Goal: Ask a question

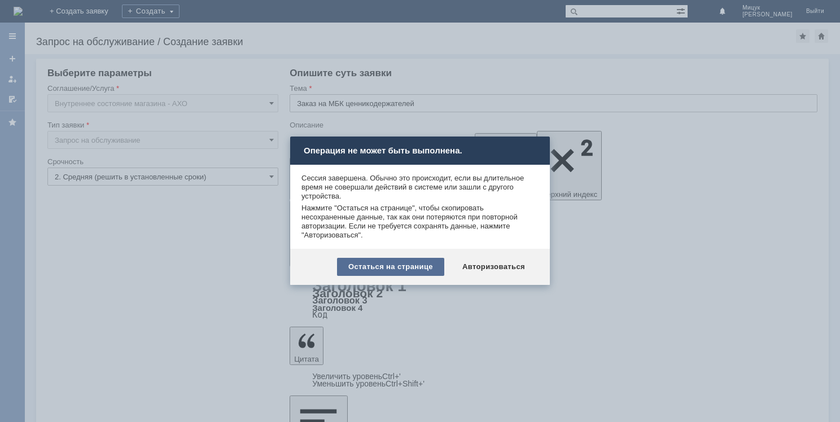
click at [413, 265] on div "Остаться на странице" at bounding box center [390, 267] width 107 height 18
